Goal: Navigation & Orientation: Find specific page/section

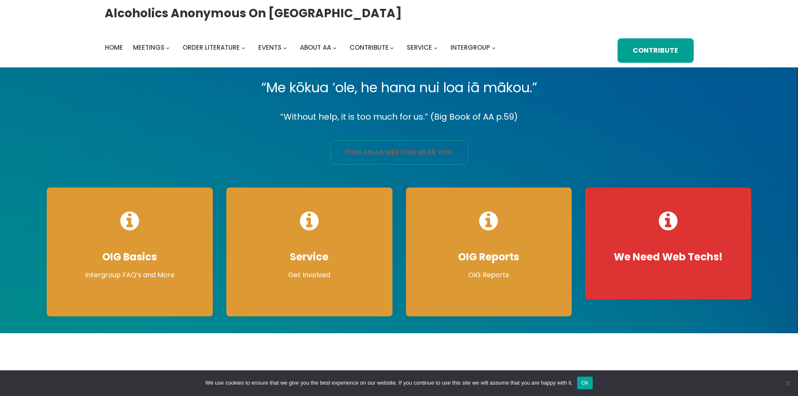
click at [406, 152] on link "find an aa meeting near you" at bounding box center [399, 152] width 138 height 24
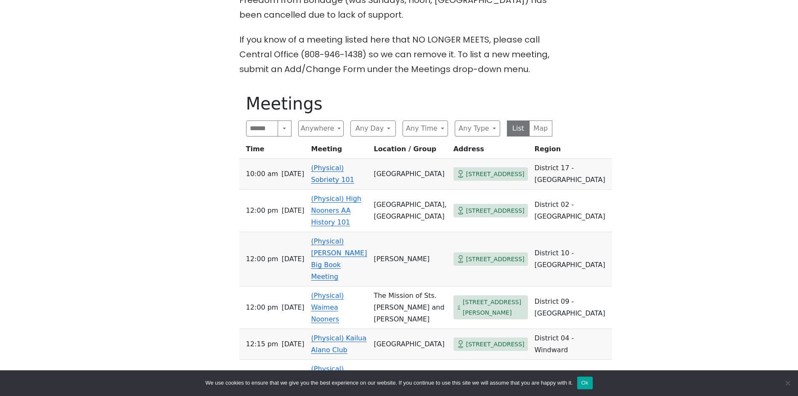
scroll to position [398, 0]
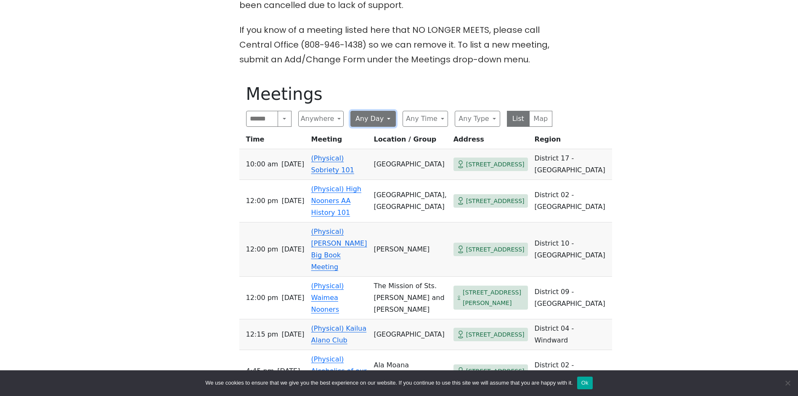
click at [384, 111] on button "Any Day" at bounding box center [373, 119] width 45 height 16
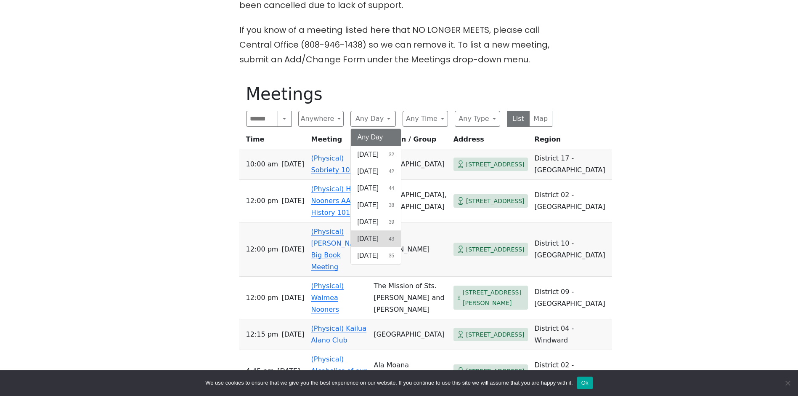
click at [376, 230] on button "Friday 43" at bounding box center [376, 238] width 50 height 17
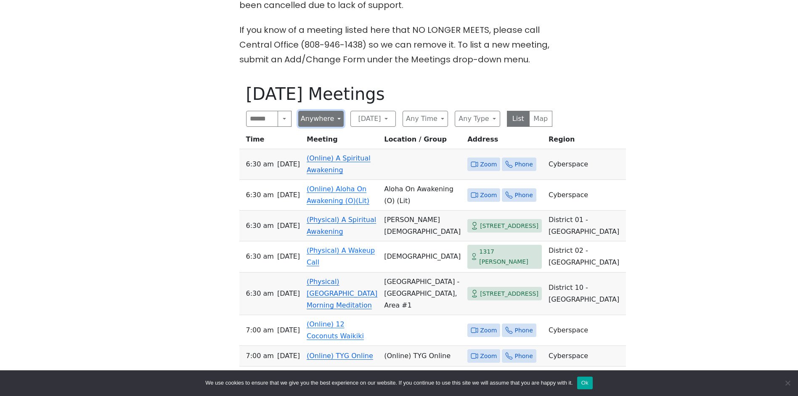
click at [329, 111] on button "Anywhere" at bounding box center [320, 119] width 45 height 16
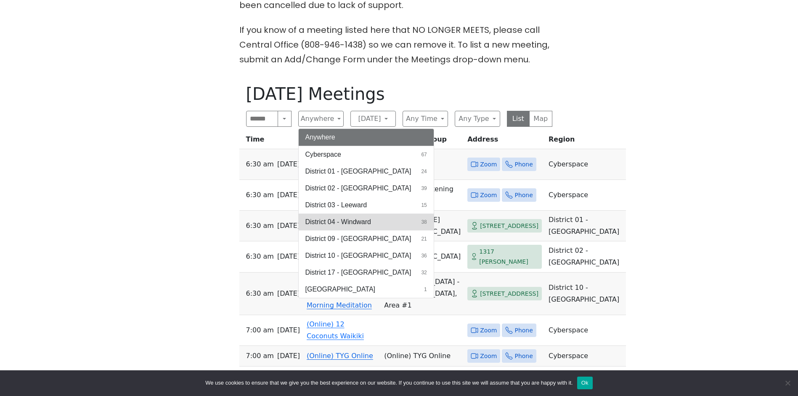
click at [357, 217] on span "District 04 - Windward" at bounding box center [338, 222] width 66 height 10
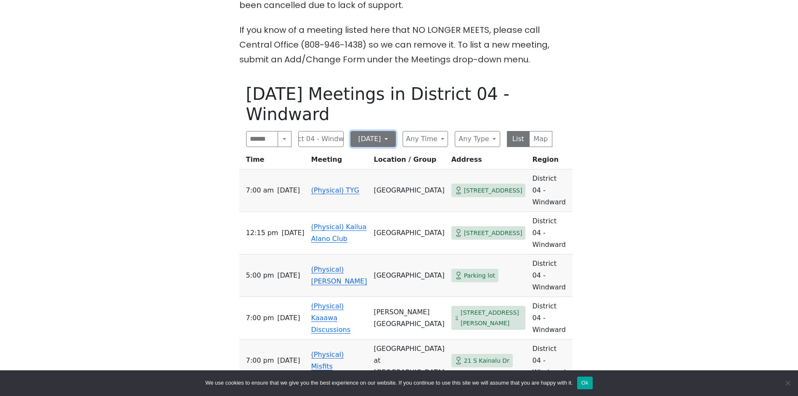
click at [388, 131] on button "Friday" at bounding box center [373, 139] width 45 height 16
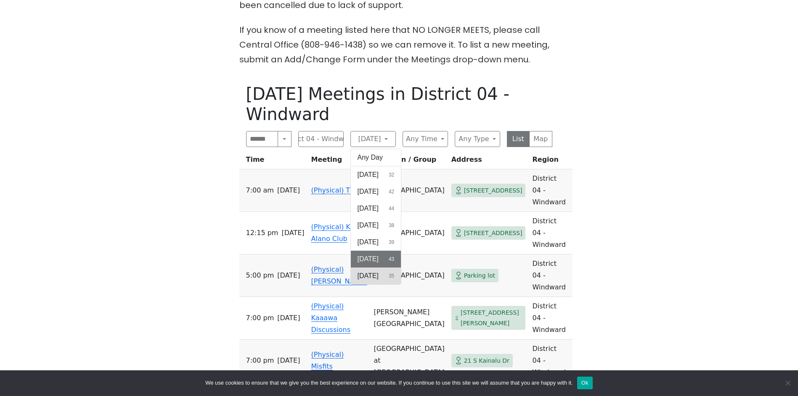
click at [379, 271] on span "Saturday" at bounding box center [368, 276] width 21 height 10
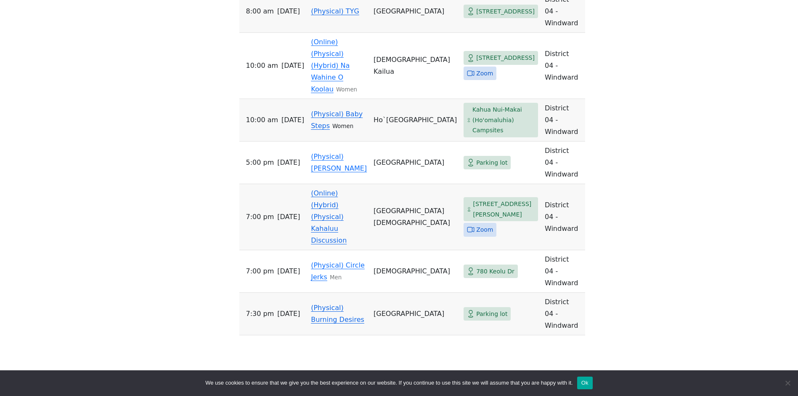
scroll to position [489, 0]
